Goal: Task Accomplishment & Management: Complete application form

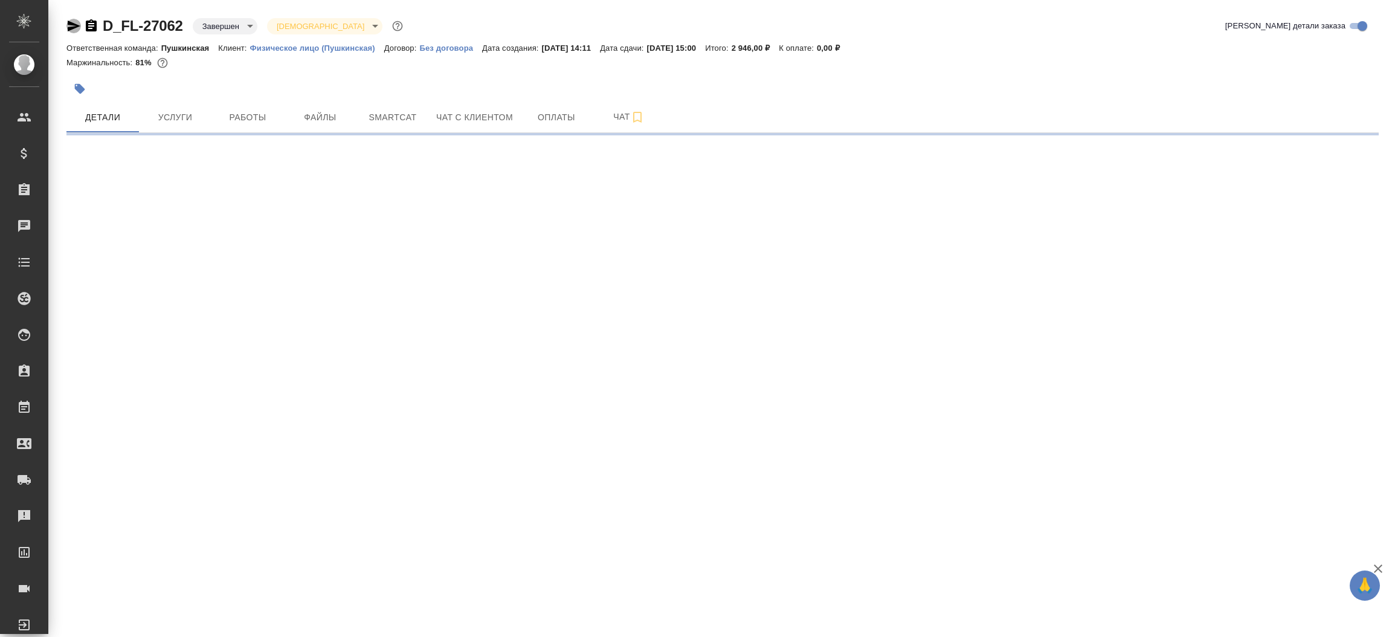
click at [71, 27] on icon "button" at bounding box center [73, 26] width 14 height 14
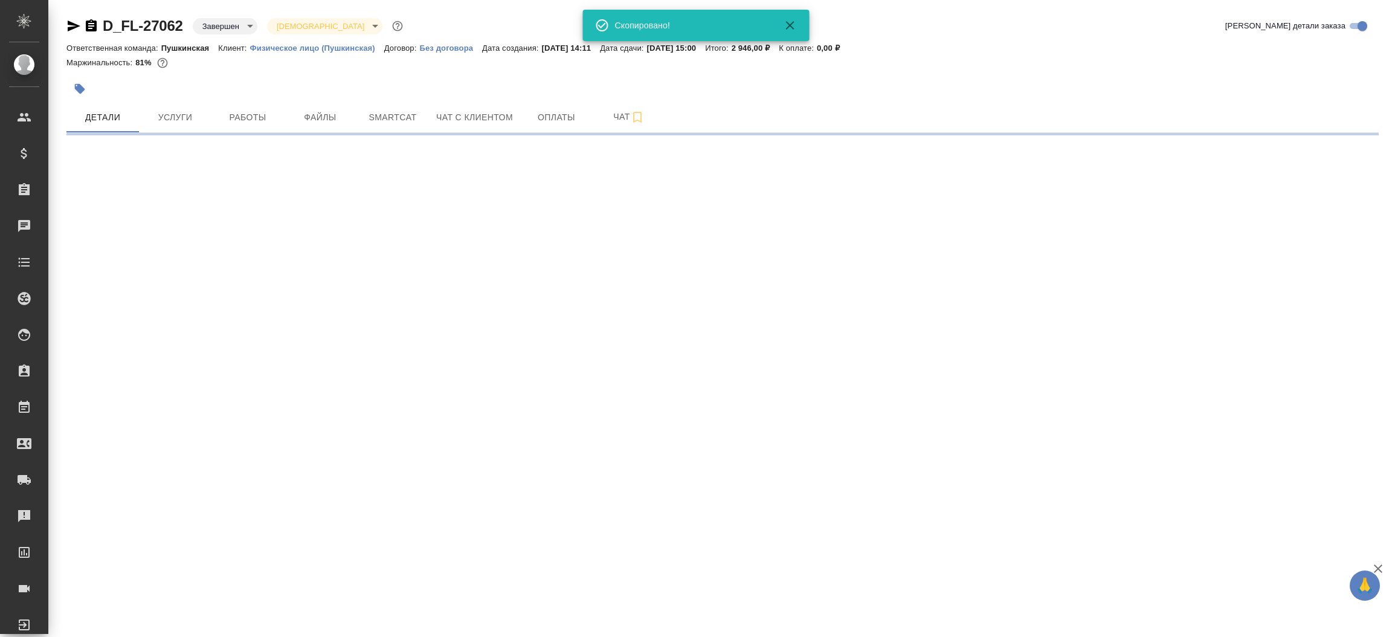
select select "RU"
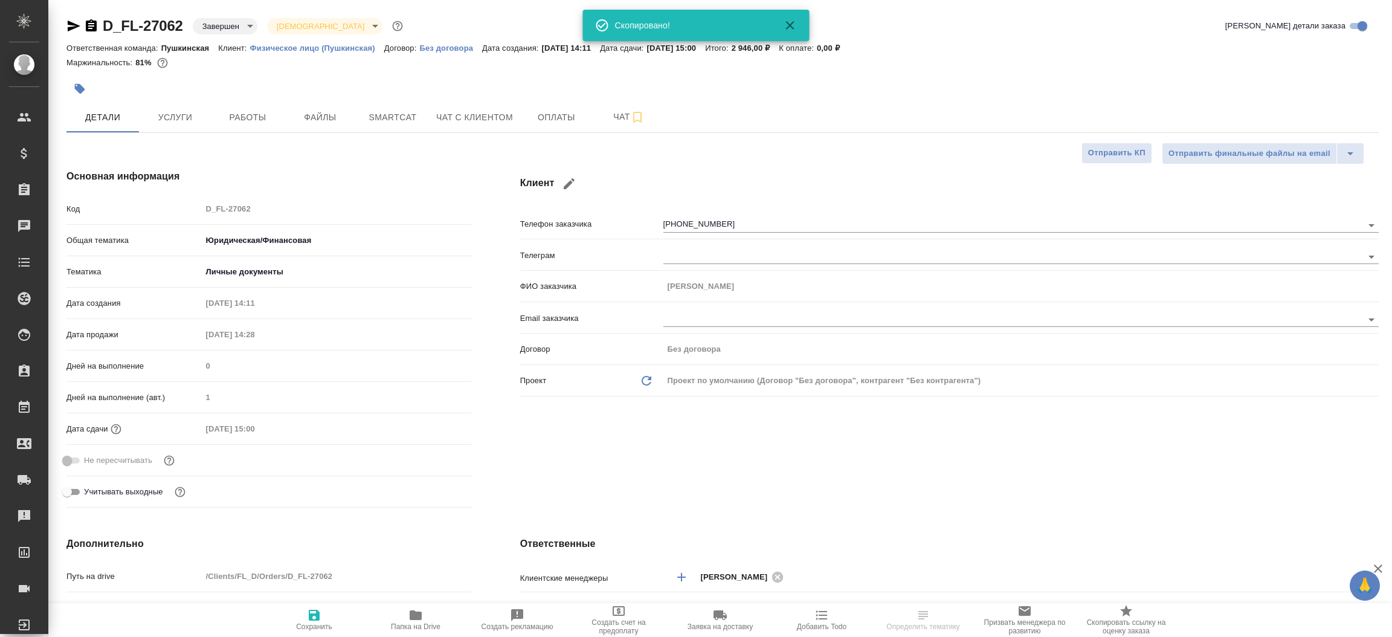
type textarea "x"
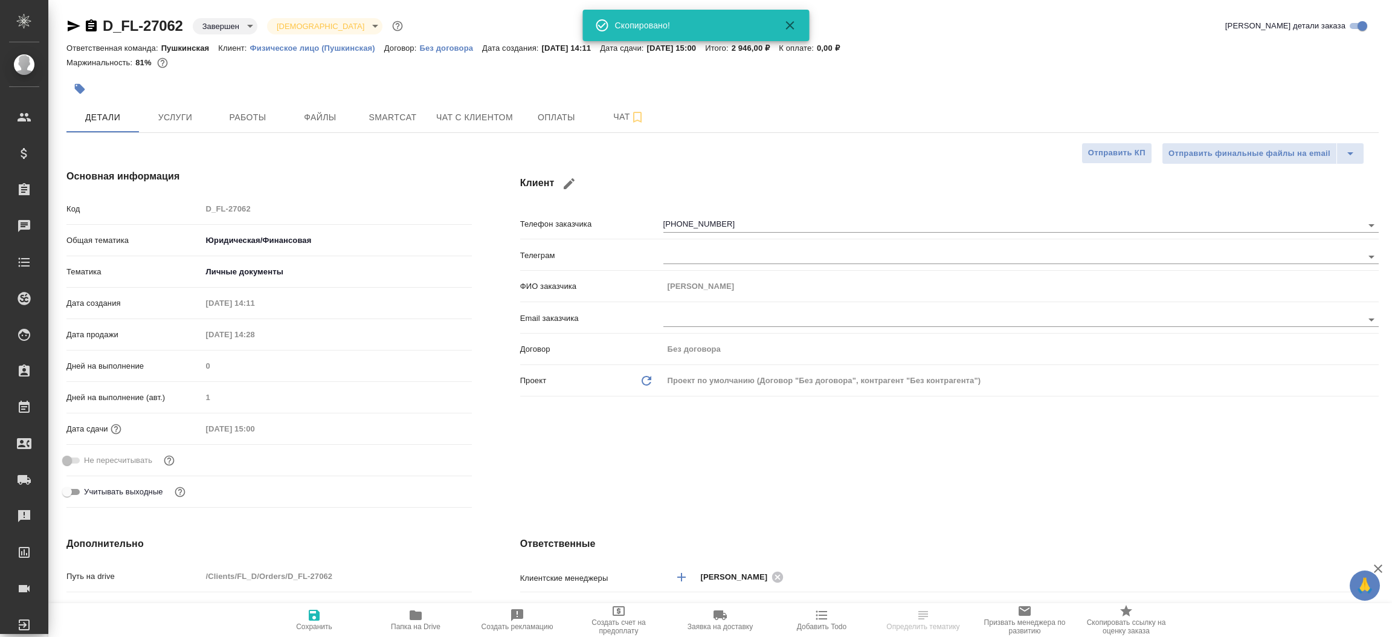
type textarea "x"
type input "Газизов Ринат"
type input "Булахова Елена"
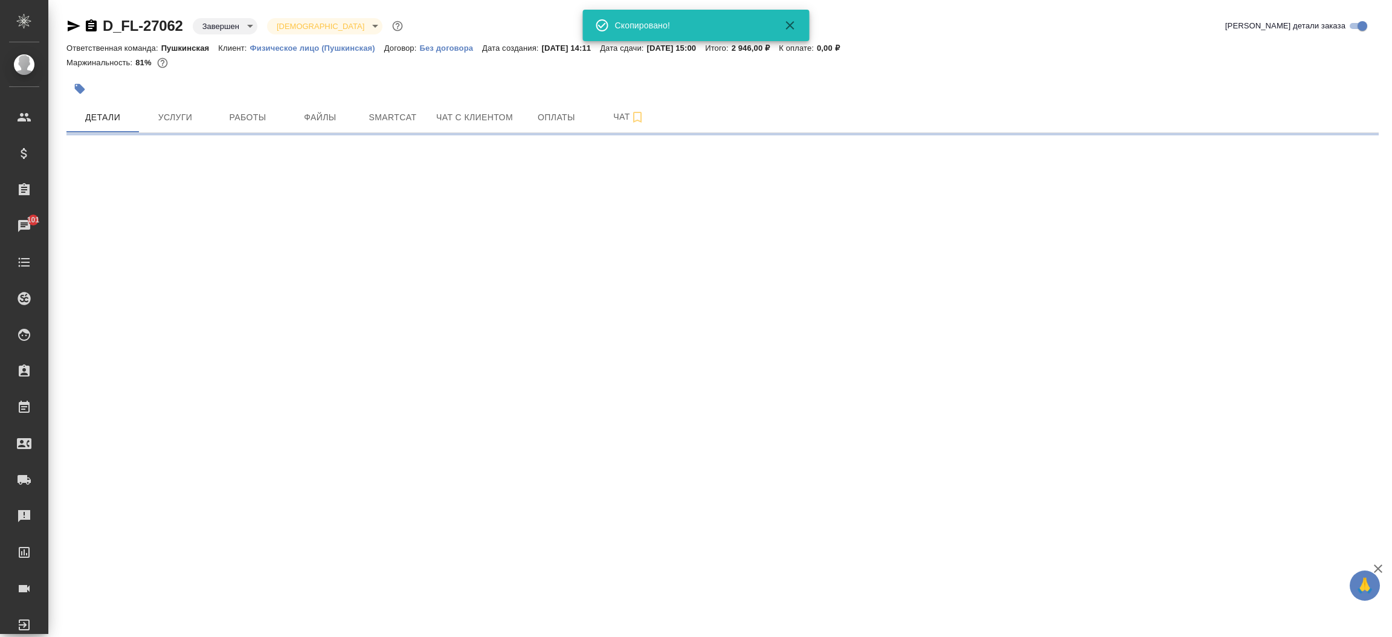
select select "RU"
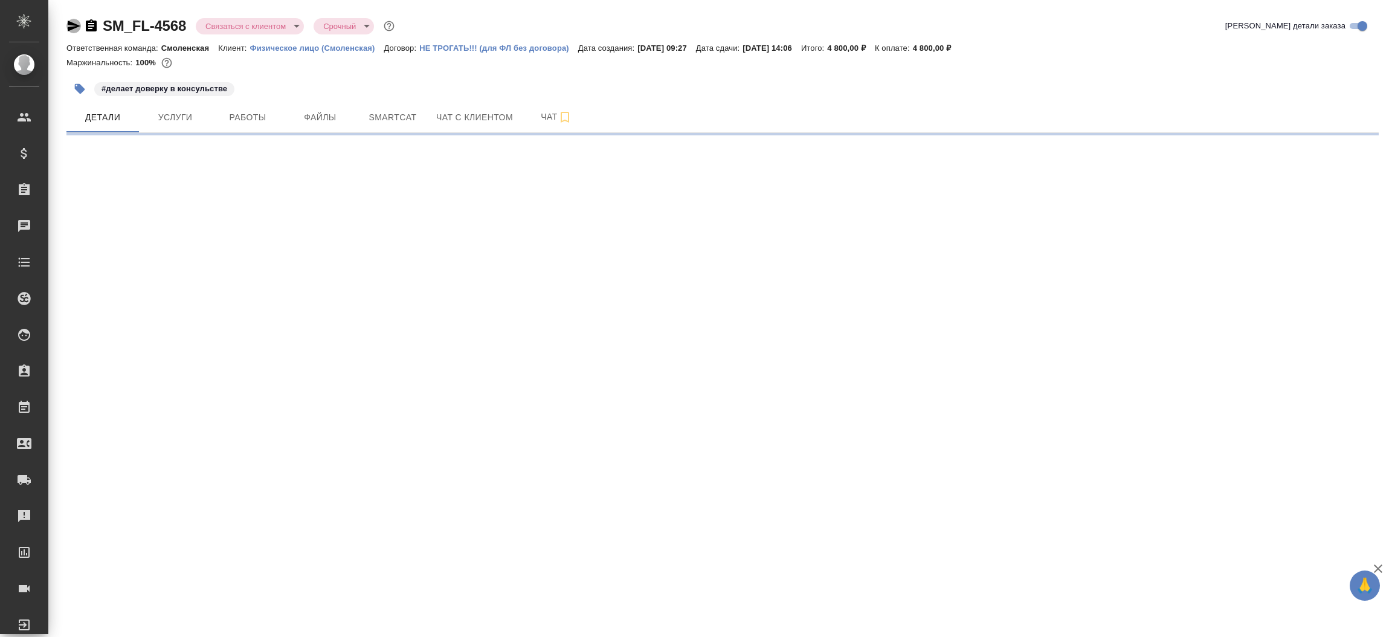
click at [74, 22] on icon "button" at bounding box center [73, 26] width 14 height 14
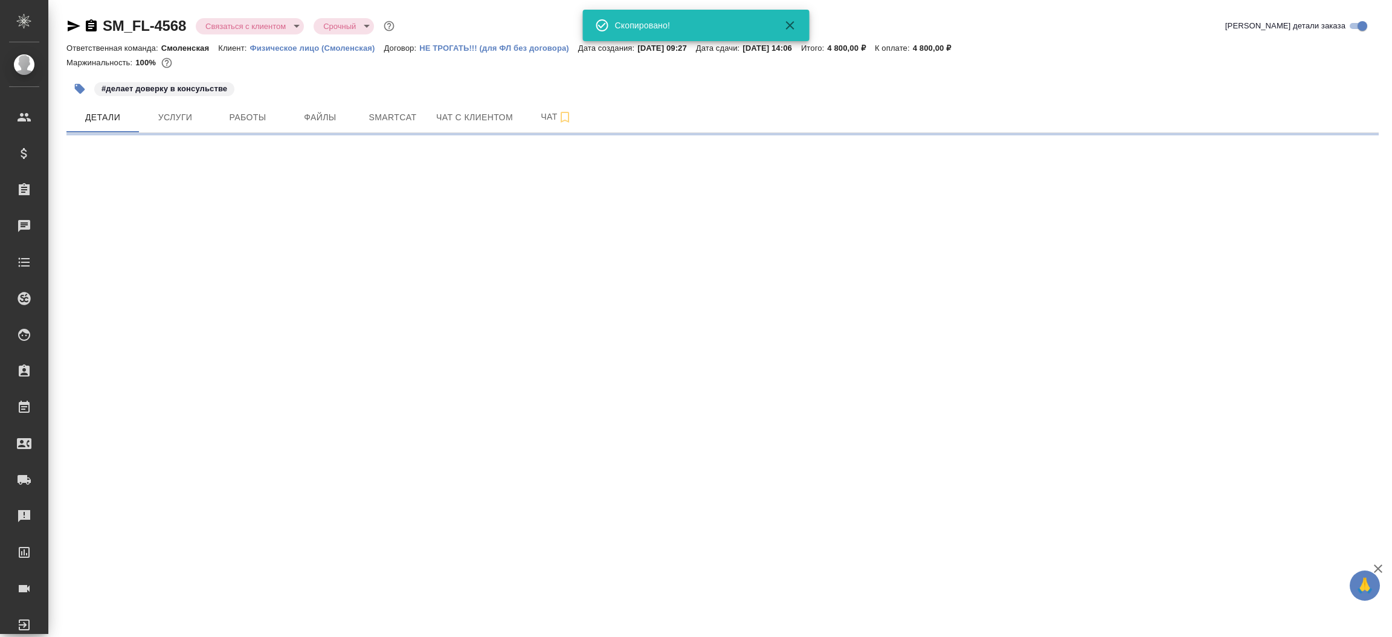
select select "RU"
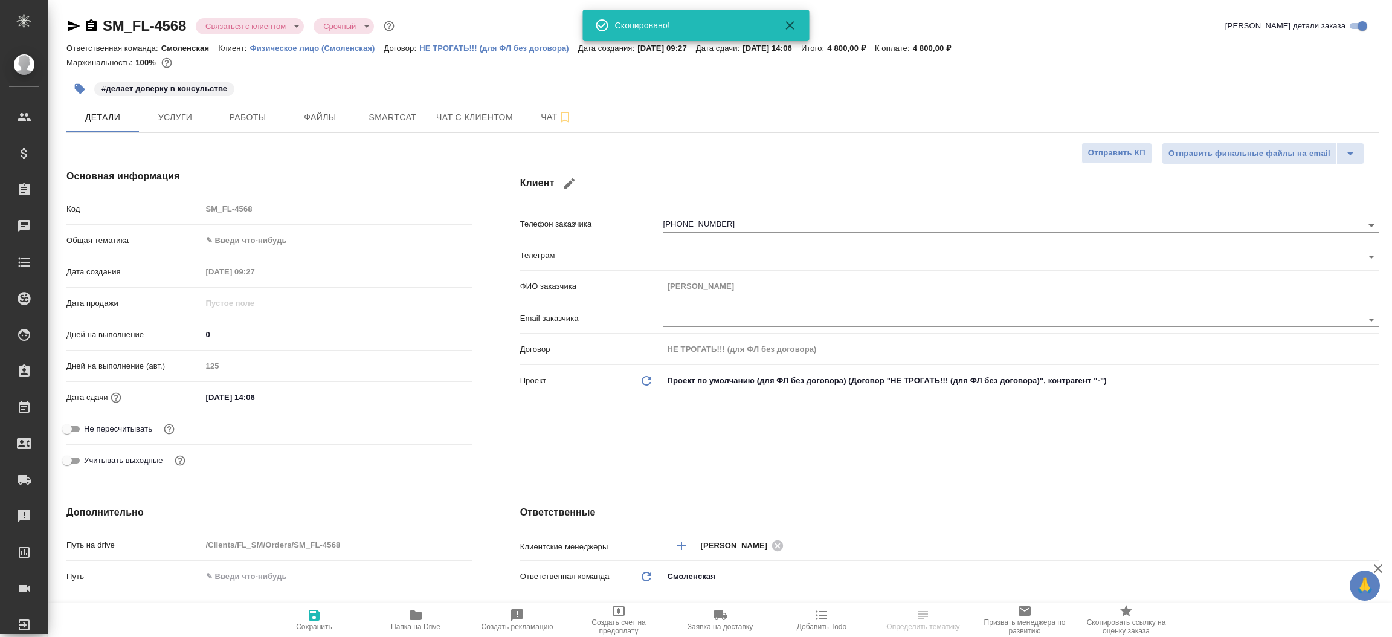
type textarea "x"
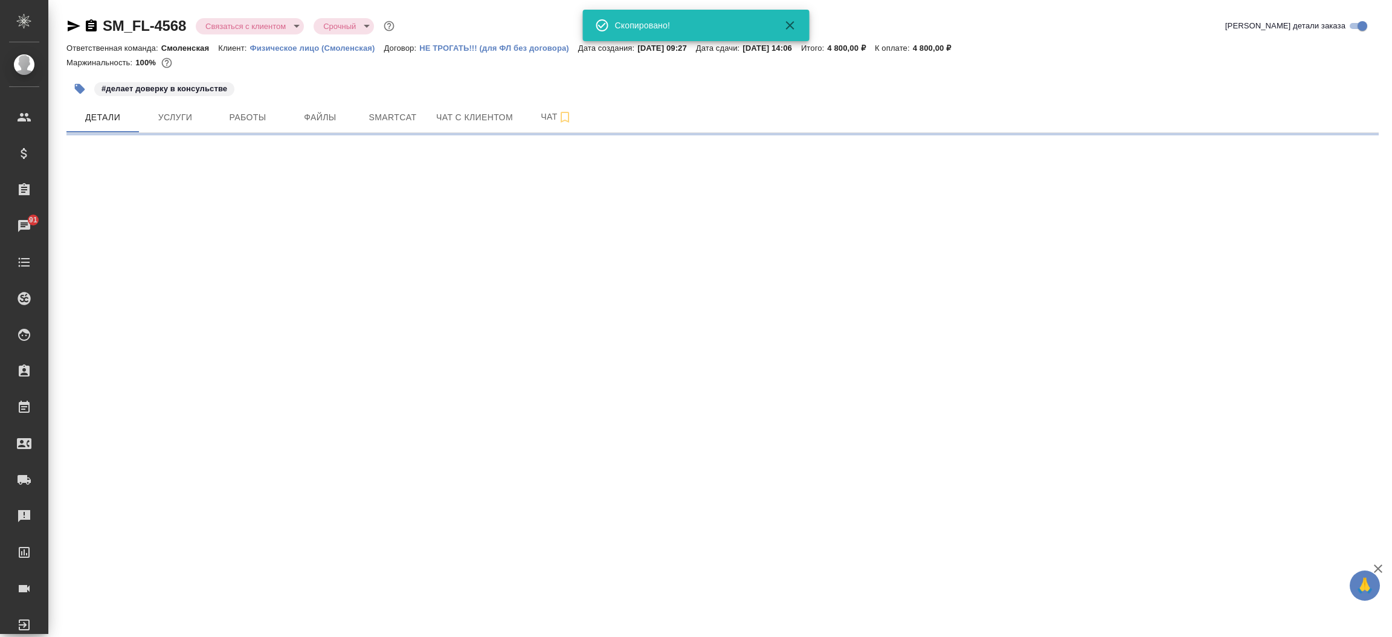
select select "RU"
